Goal: Navigation & Orientation: Go to known website

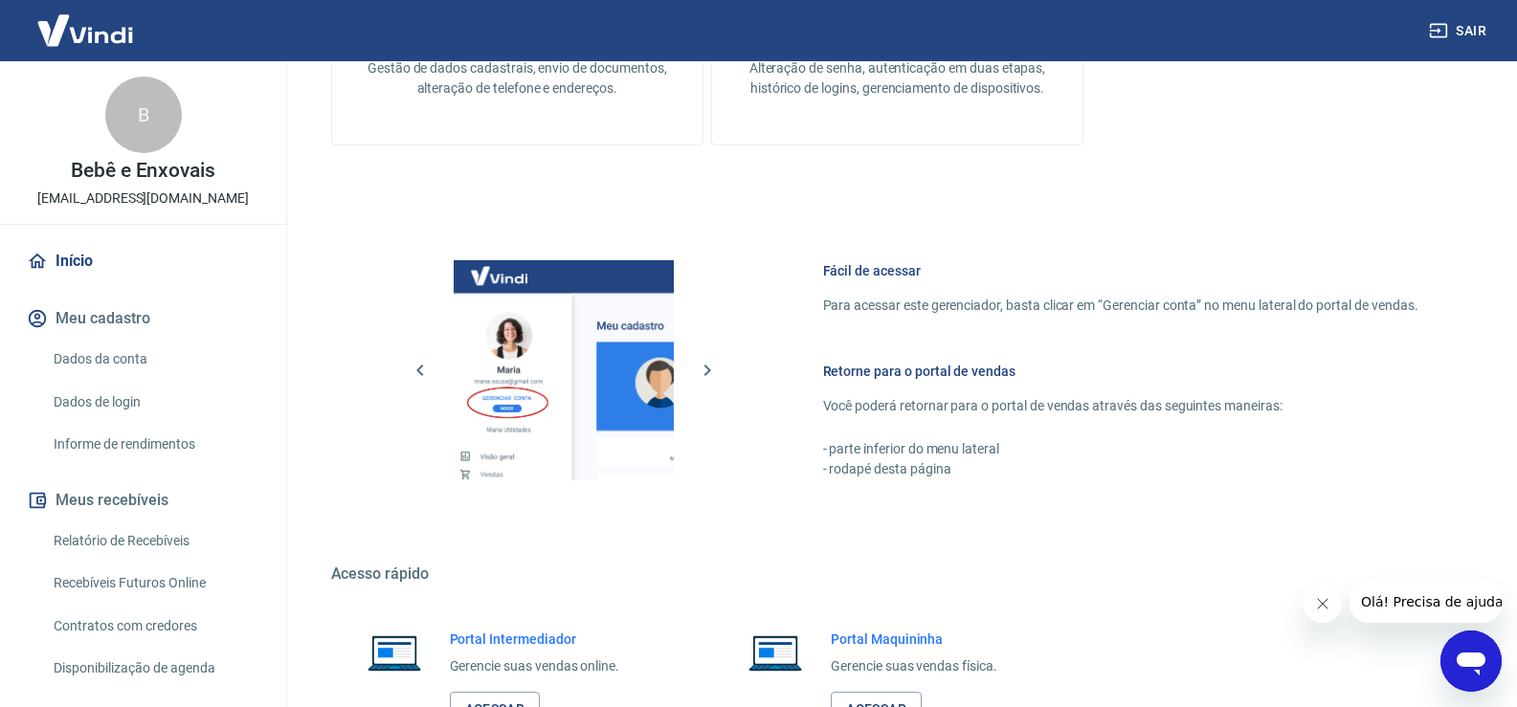
scroll to position [670, 0]
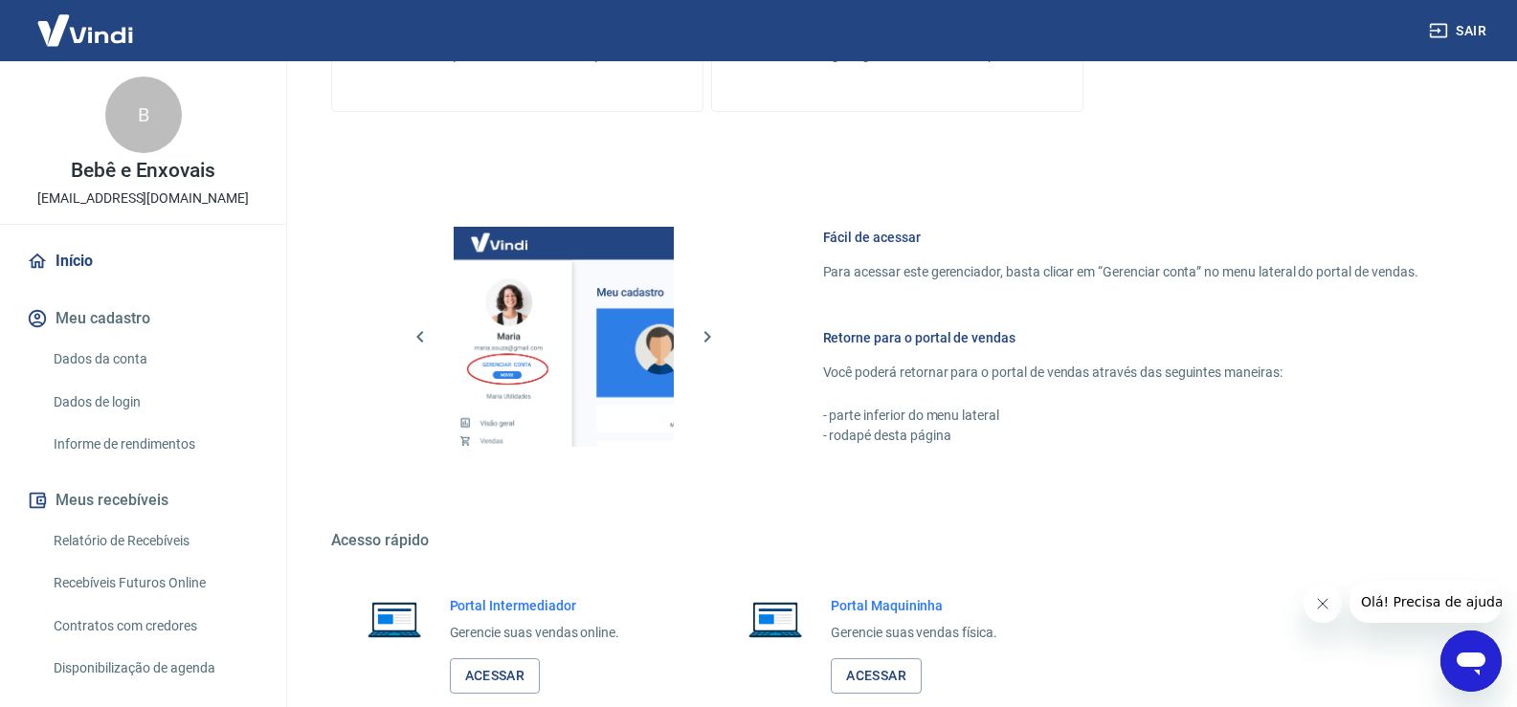
click at [476, 695] on div "Portal Intermediador Gerencie suas vendas online. Acessar" at bounding box center [516, 645] width 370 height 144
click at [487, 682] on link "Acessar" at bounding box center [495, 675] width 91 height 35
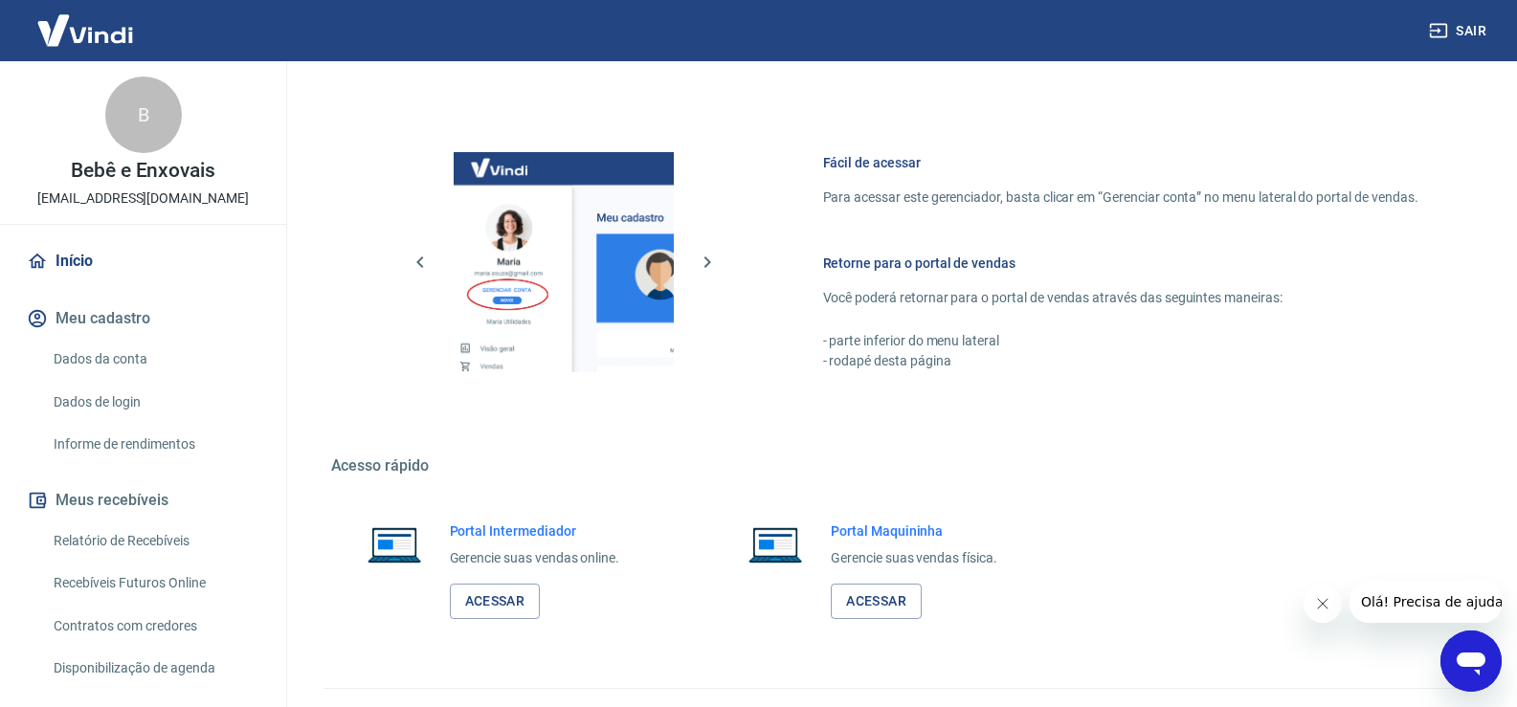
scroll to position [785, 0]
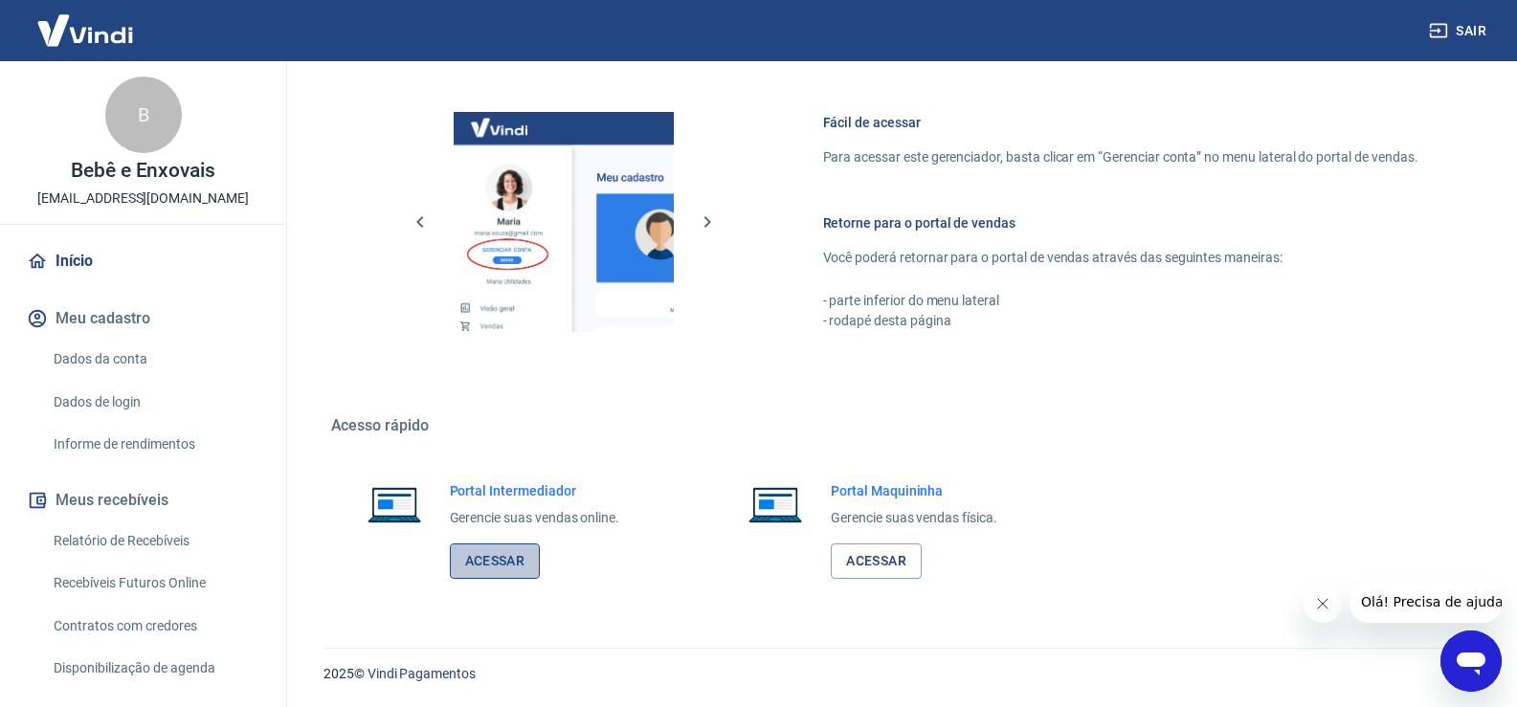
click at [472, 567] on link "Acessar" at bounding box center [495, 560] width 91 height 35
